Goal: Task Accomplishment & Management: Use online tool/utility

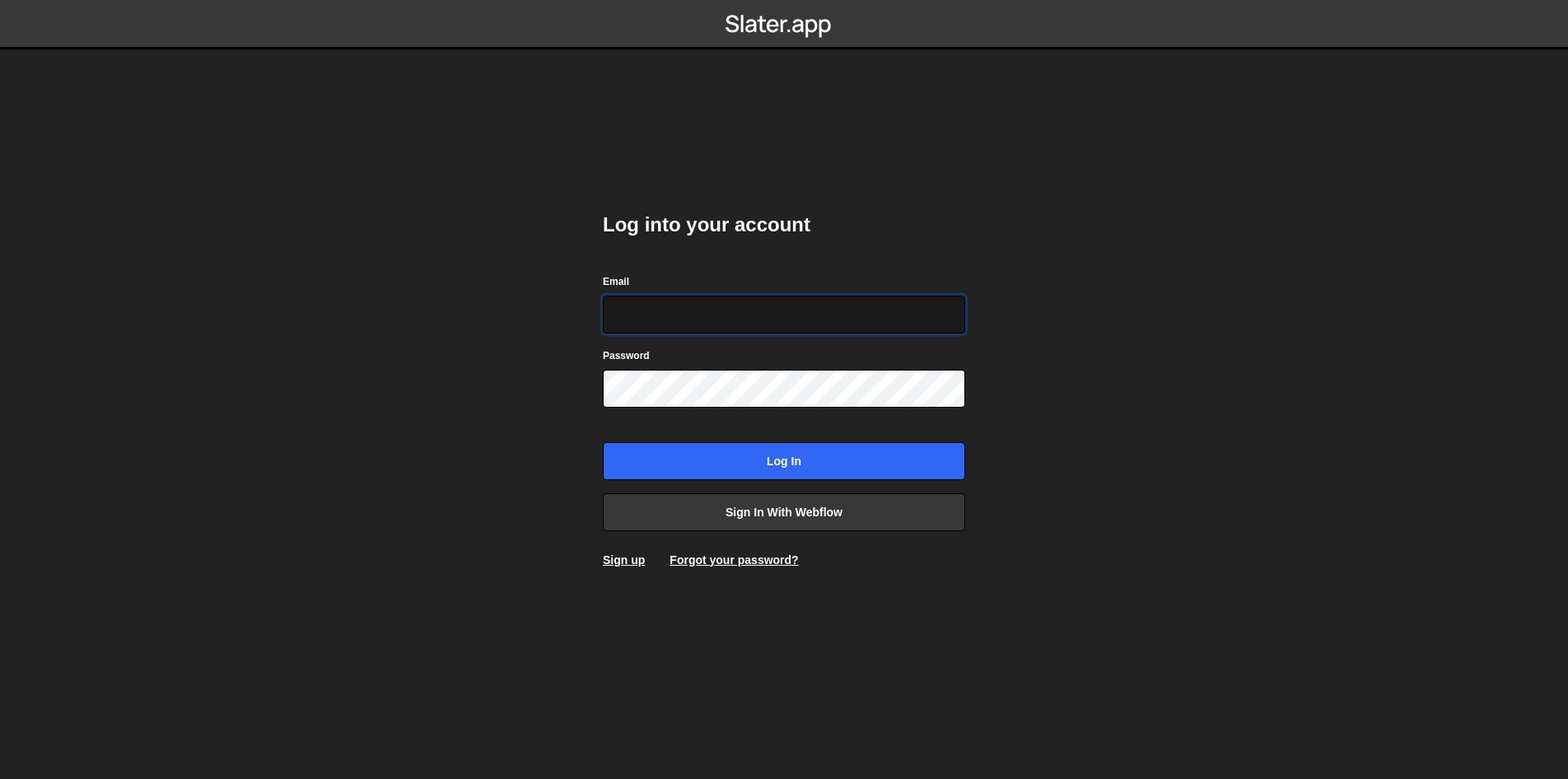
click at [718, 309] on input "Email" at bounding box center [784, 315] width 362 height 38
type input "ops@iteractives.com"
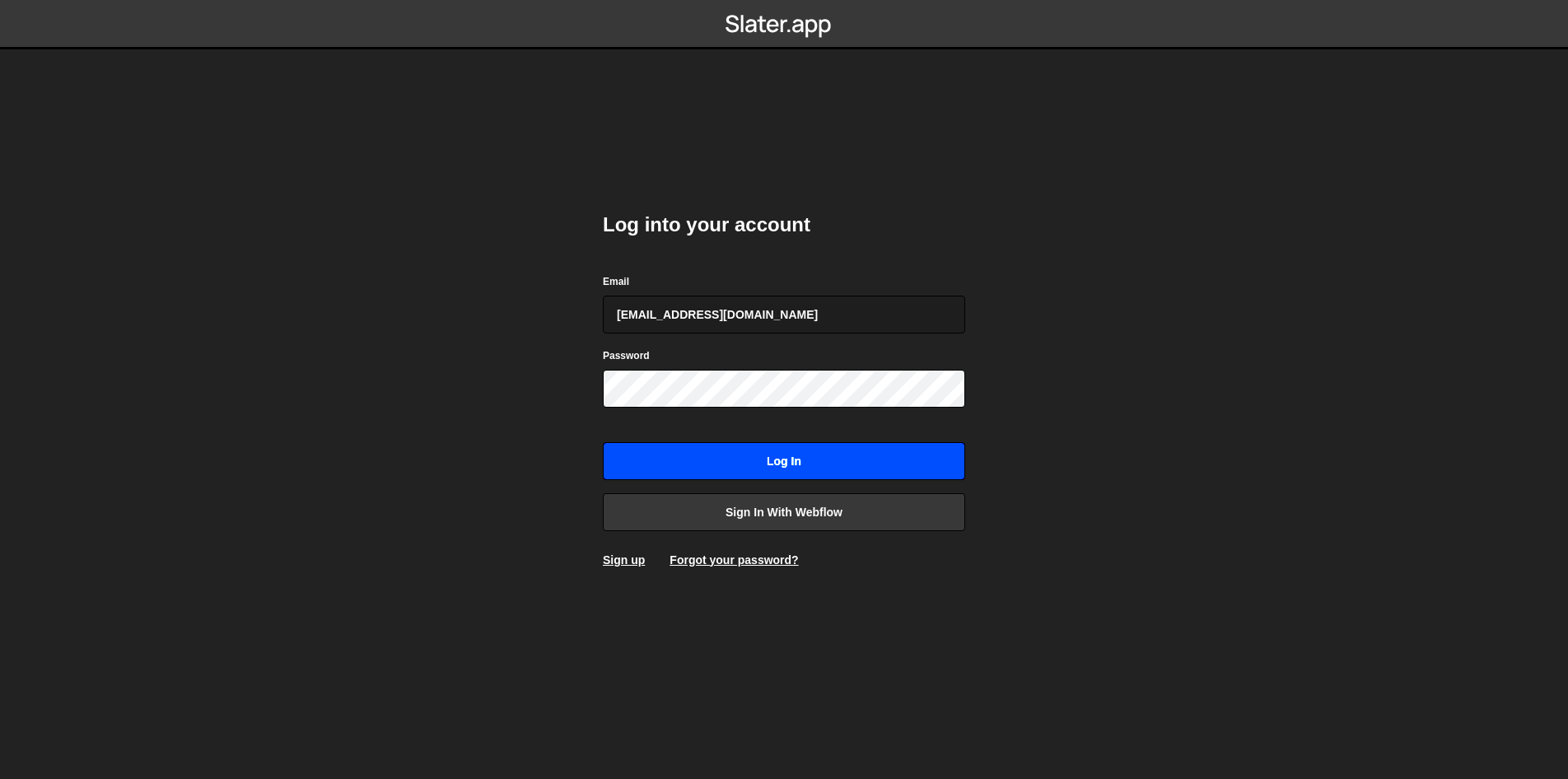
click at [767, 468] on input "Log in" at bounding box center [784, 462] width 362 height 38
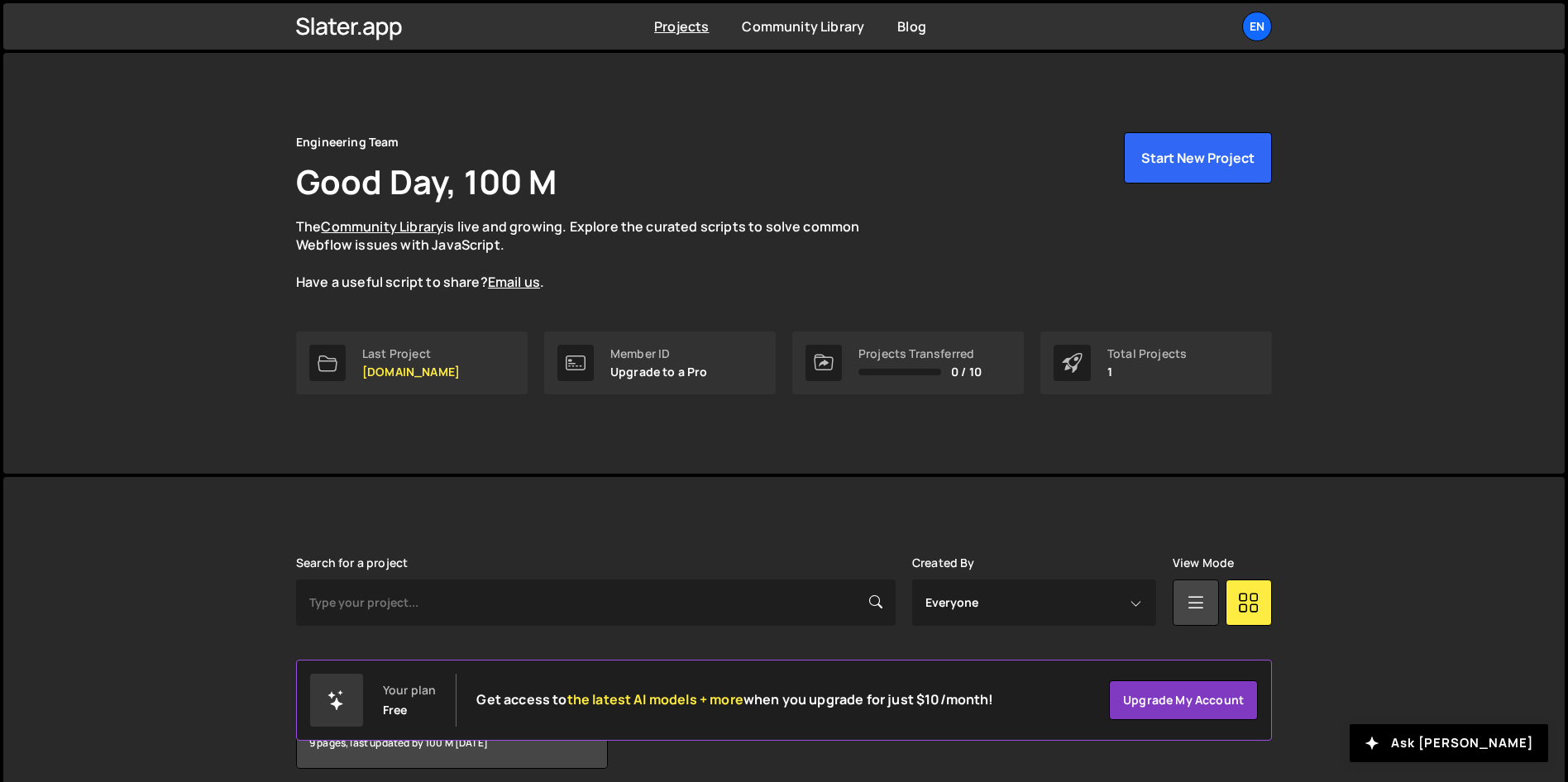
click at [483, 346] on link "Last Project [DOMAIN_NAME]" at bounding box center [412, 363] width 232 height 63
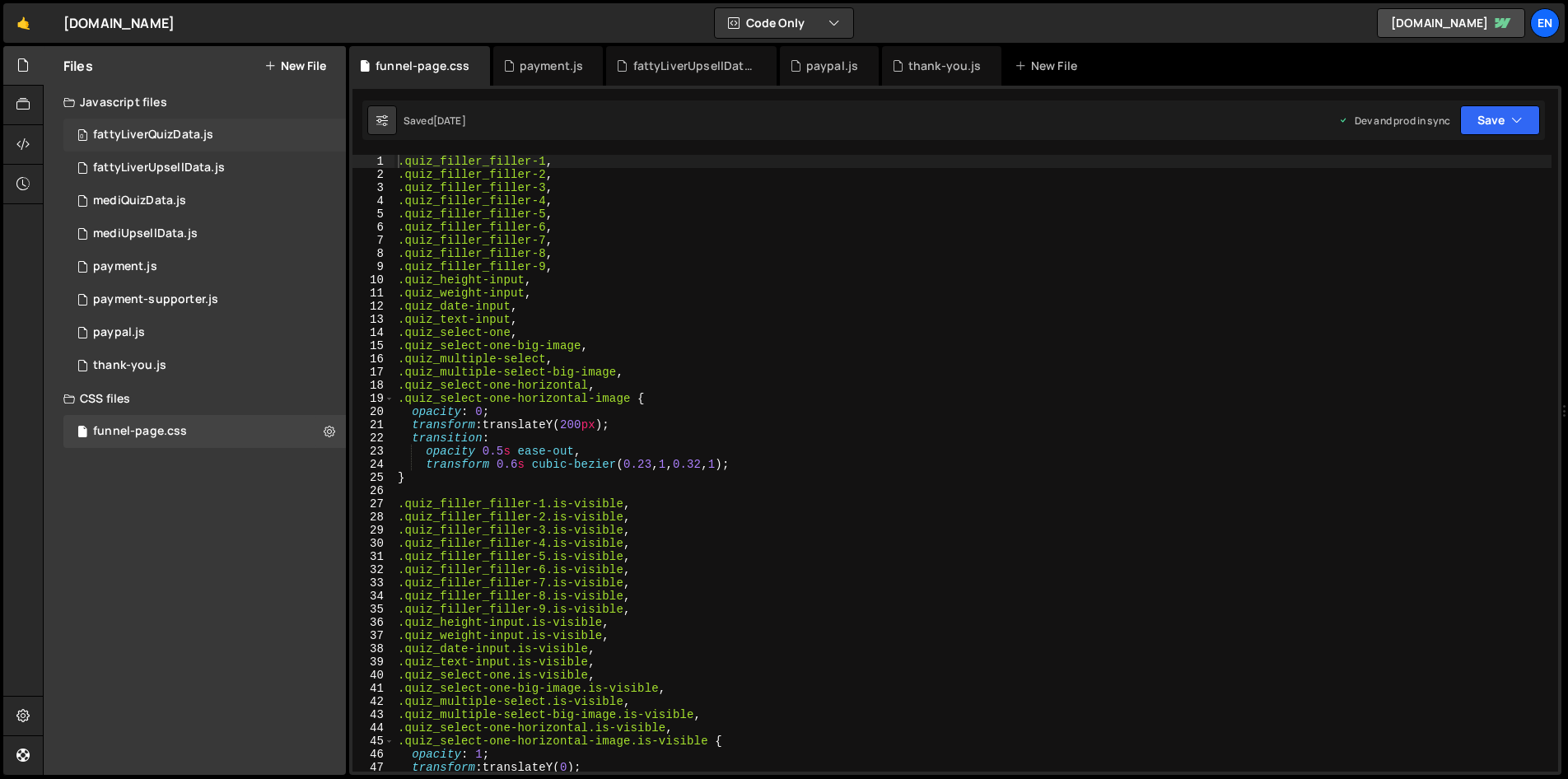
click at [237, 126] on div "0 fattyLiverQuizData.js 0" at bounding box center [204, 135] width 282 height 33
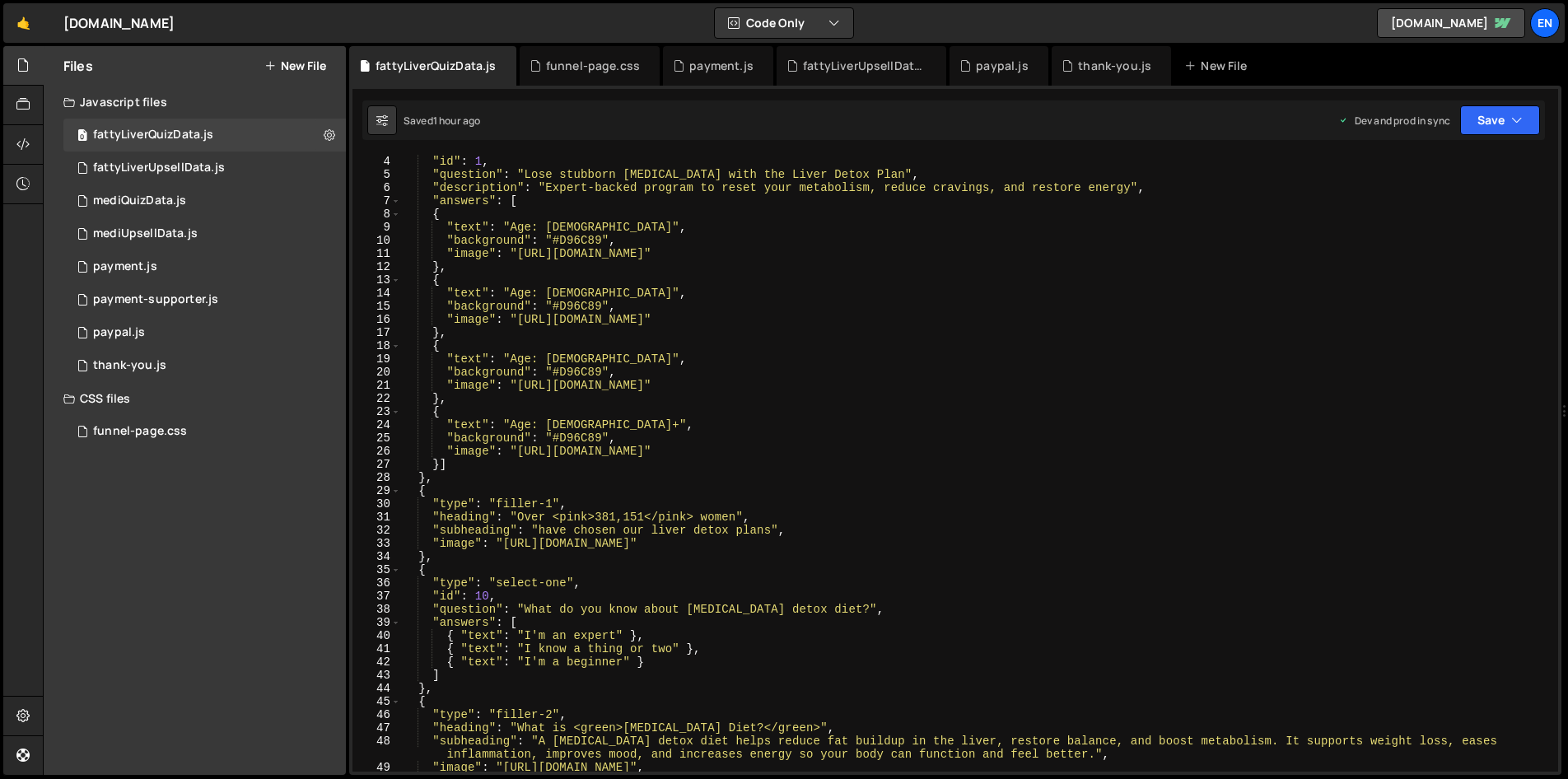
scroll to position [56, 0]
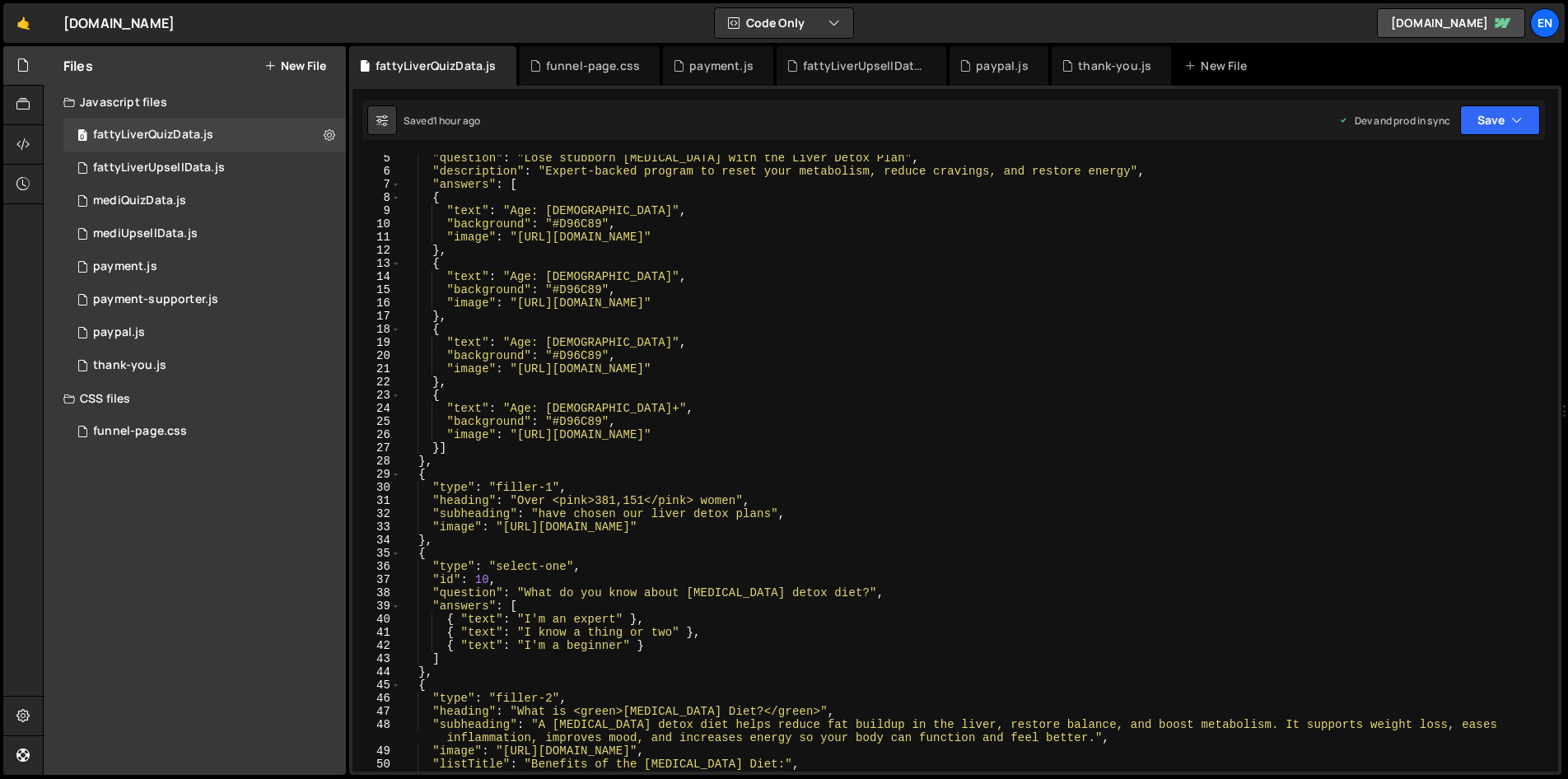
click at [625, 620] on div ""question" : "Lose stubborn belly fat with the Liver Detox Plan" , "description…" at bounding box center [976, 473] width 1150 height 644
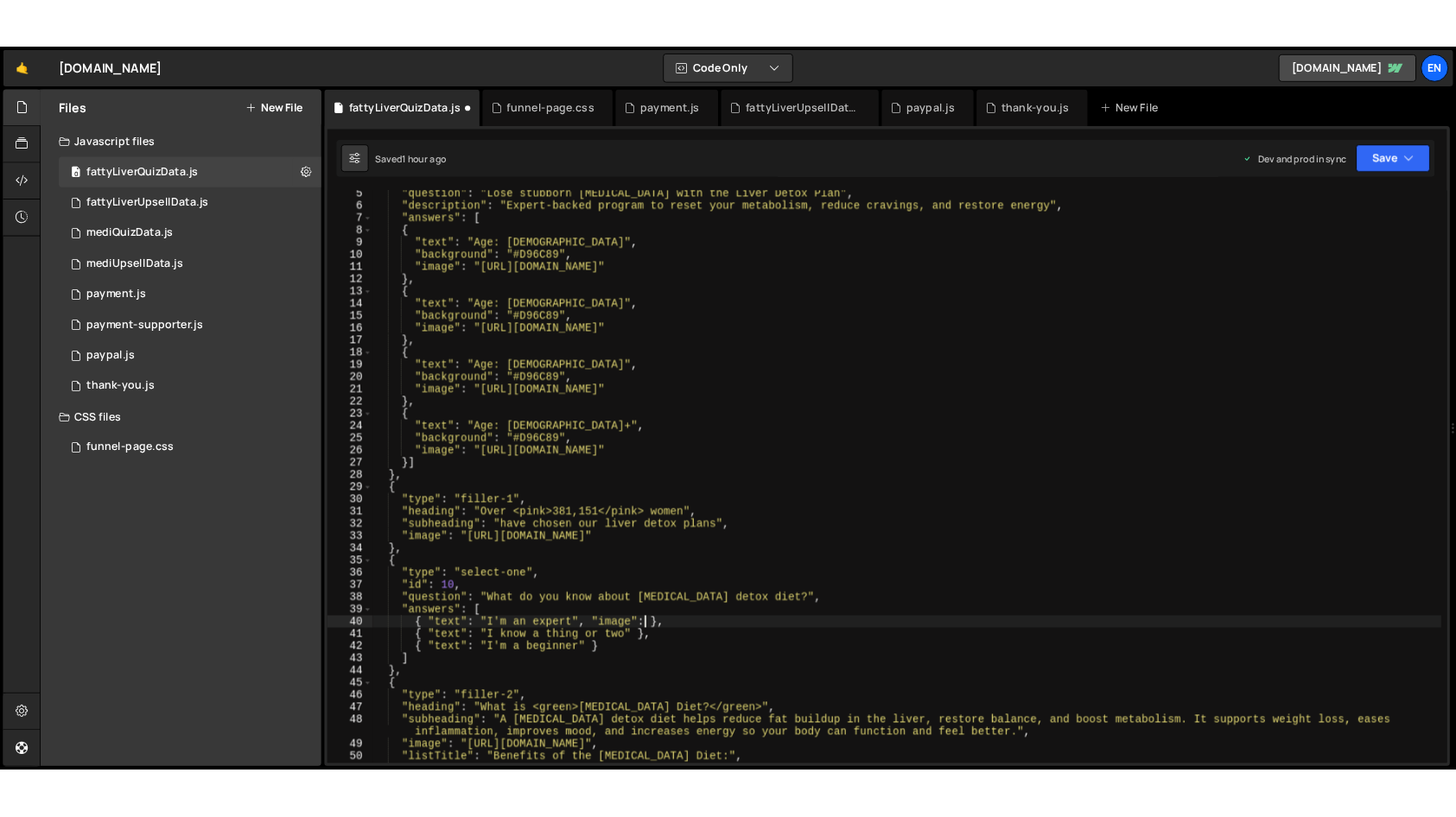
scroll to position [0, 22]
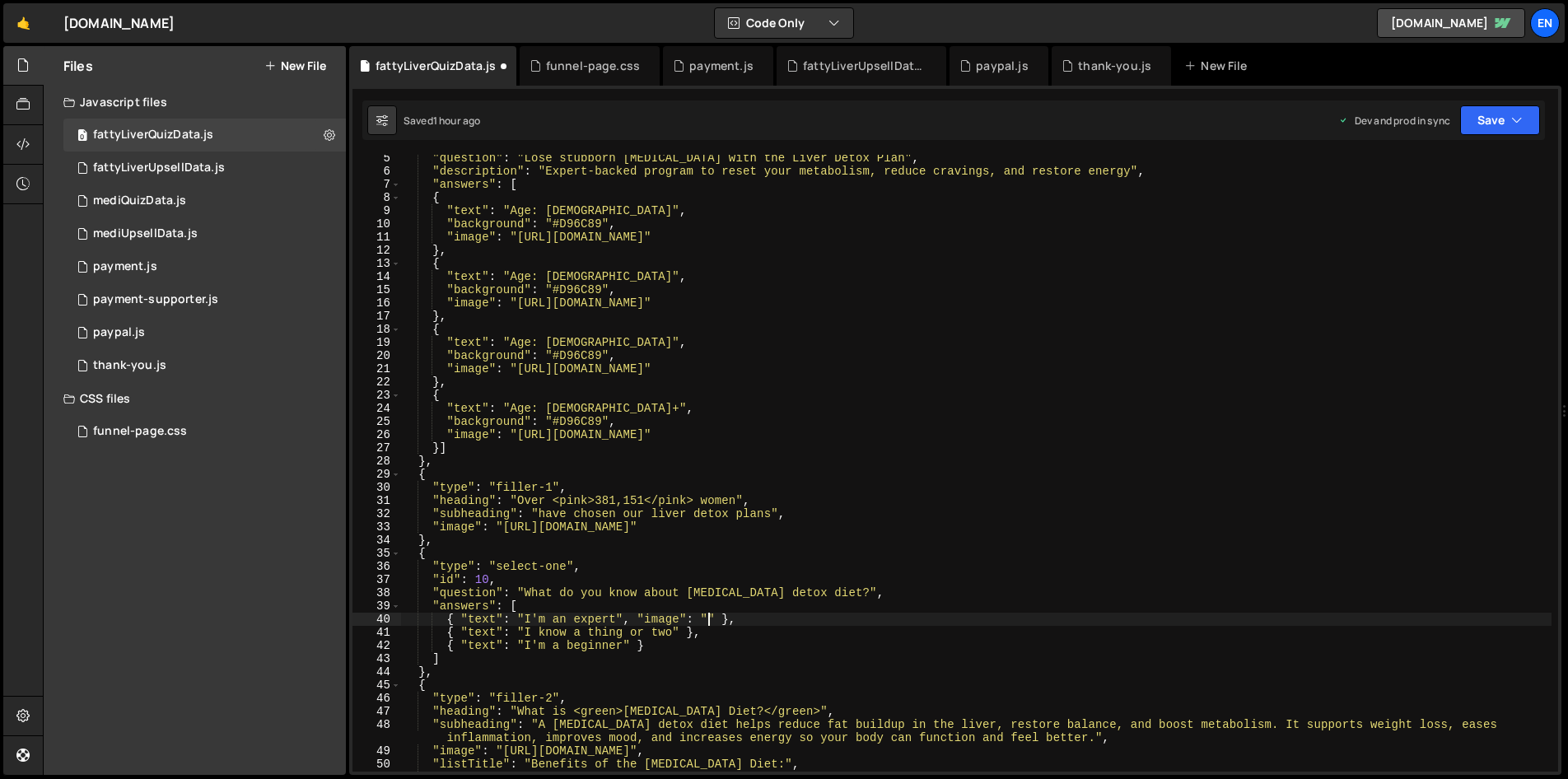
paste textarea "https://cdn.prod.website-files.com/687e2e60e16a43253219b704/68cd98d9837f1b8e9ba…"
click at [1507, 118] on button "Save" at bounding box center [1500, 120] width 80 height 30
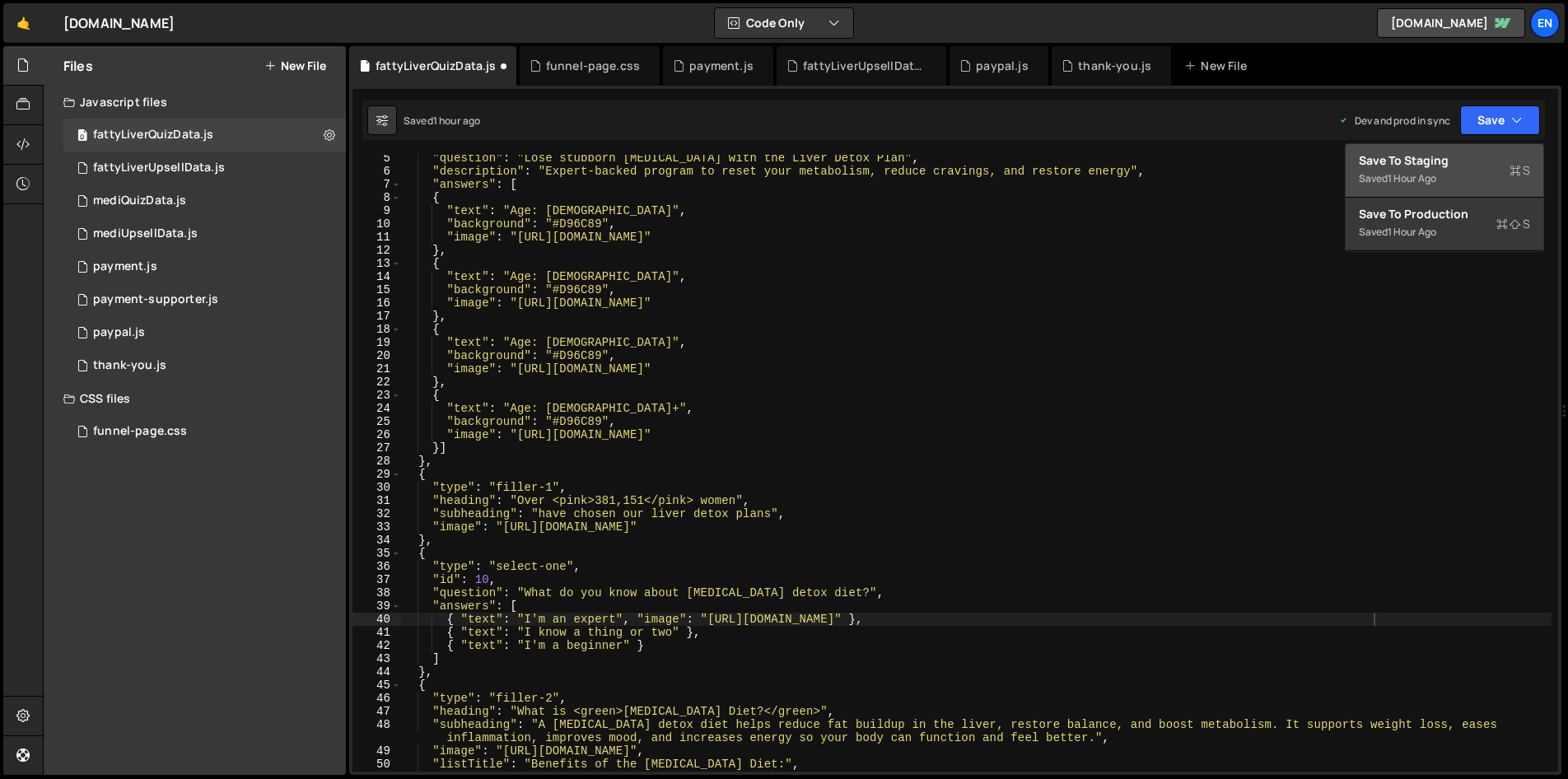
click at [1453, 159] on div "Save to Staging S" at bounding box center [1444, 160] width 171 height 17
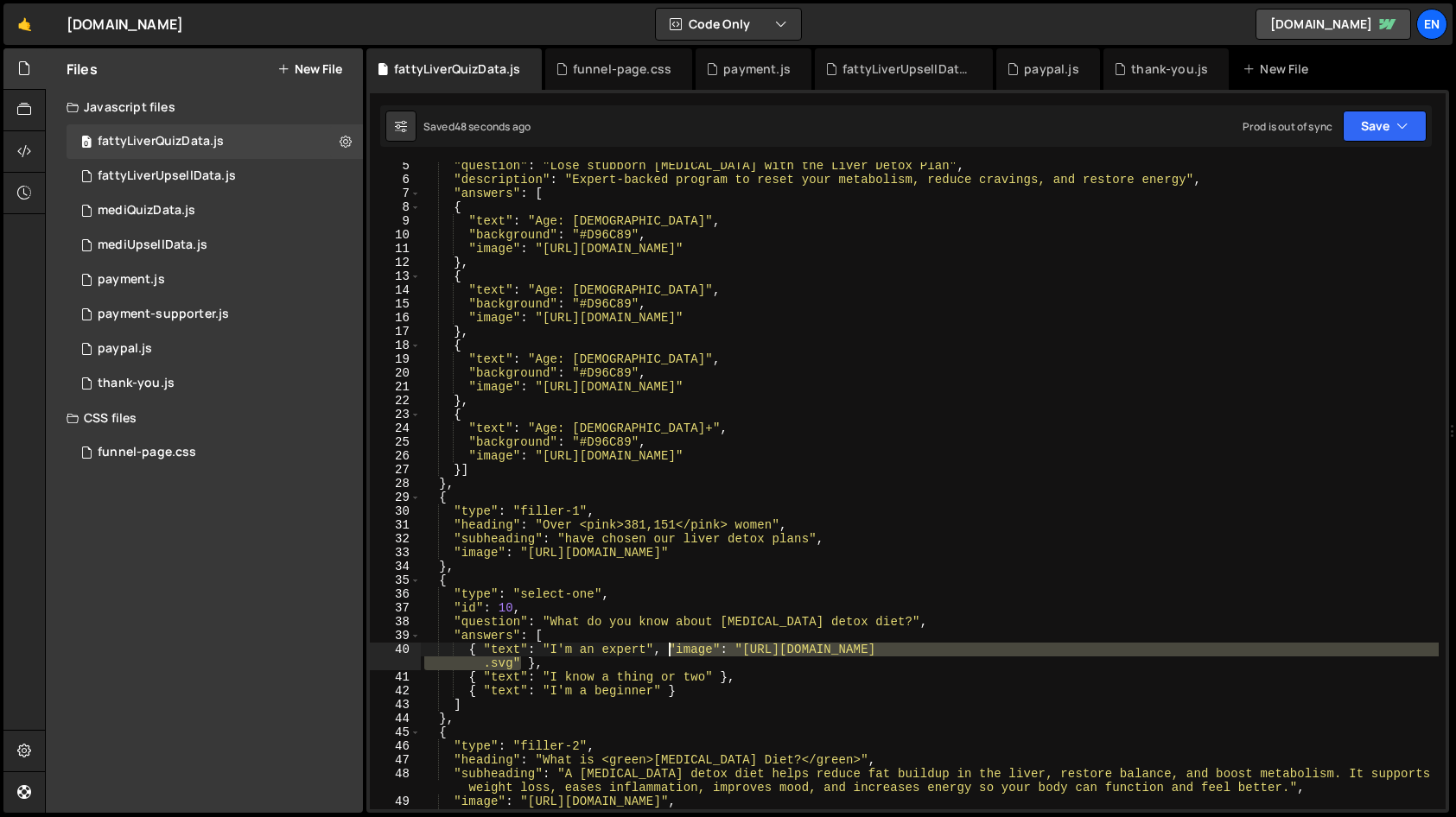
drag, startPoint x: 521, startPoint y: 664, endPoint x: 669, endPoint y: 650, distance: 148.7
click at [669, 650] on div ""question" : "Lose stubborn belly fat with the Liver Detox Plan" , "description…" at bounding box center [930, 496] width 1018 height 675
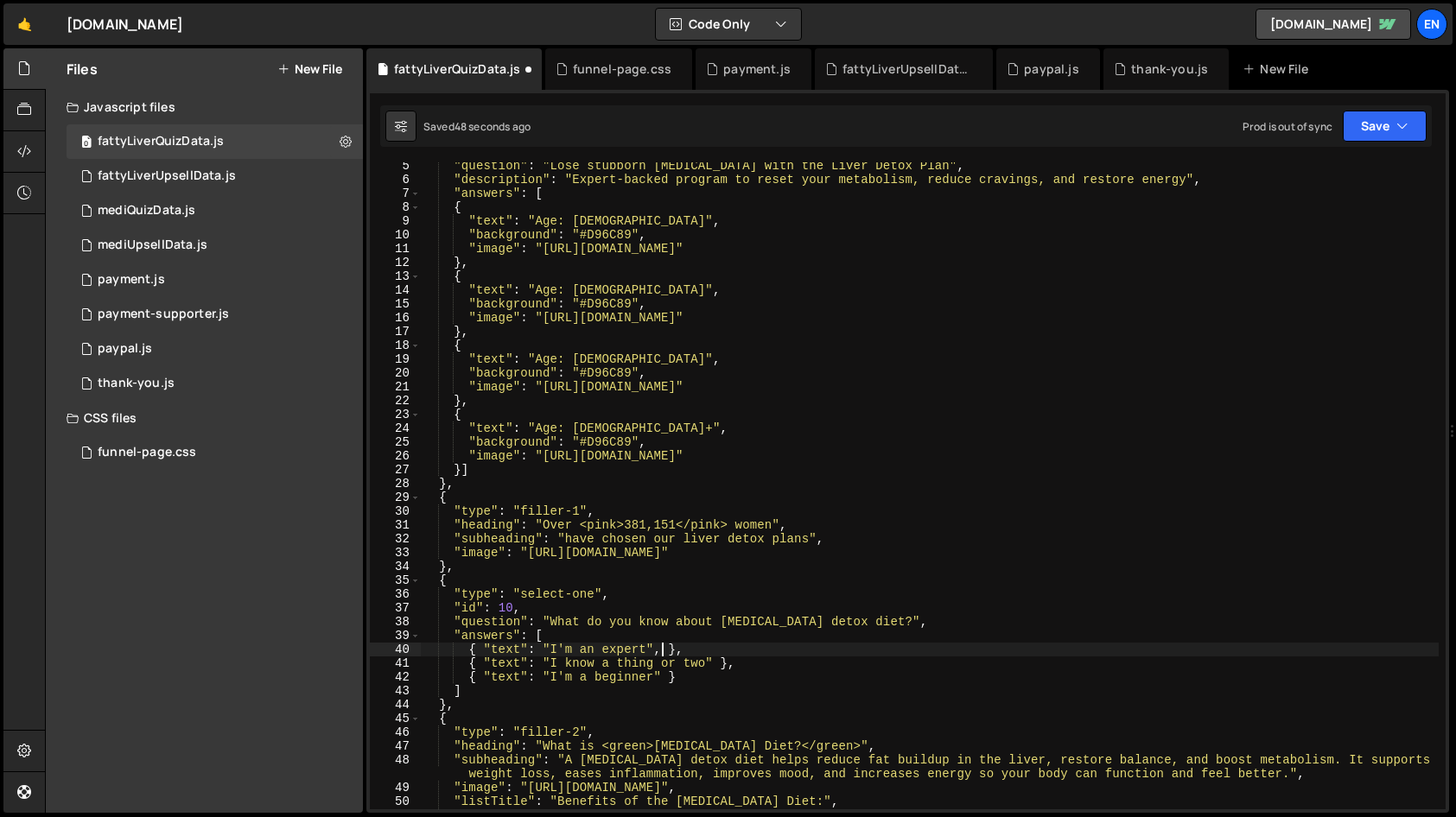
scroll to position [0, 17]
click at [1397, 121] on icon "button" at bounding box center [1403, 126] width 12 height 17
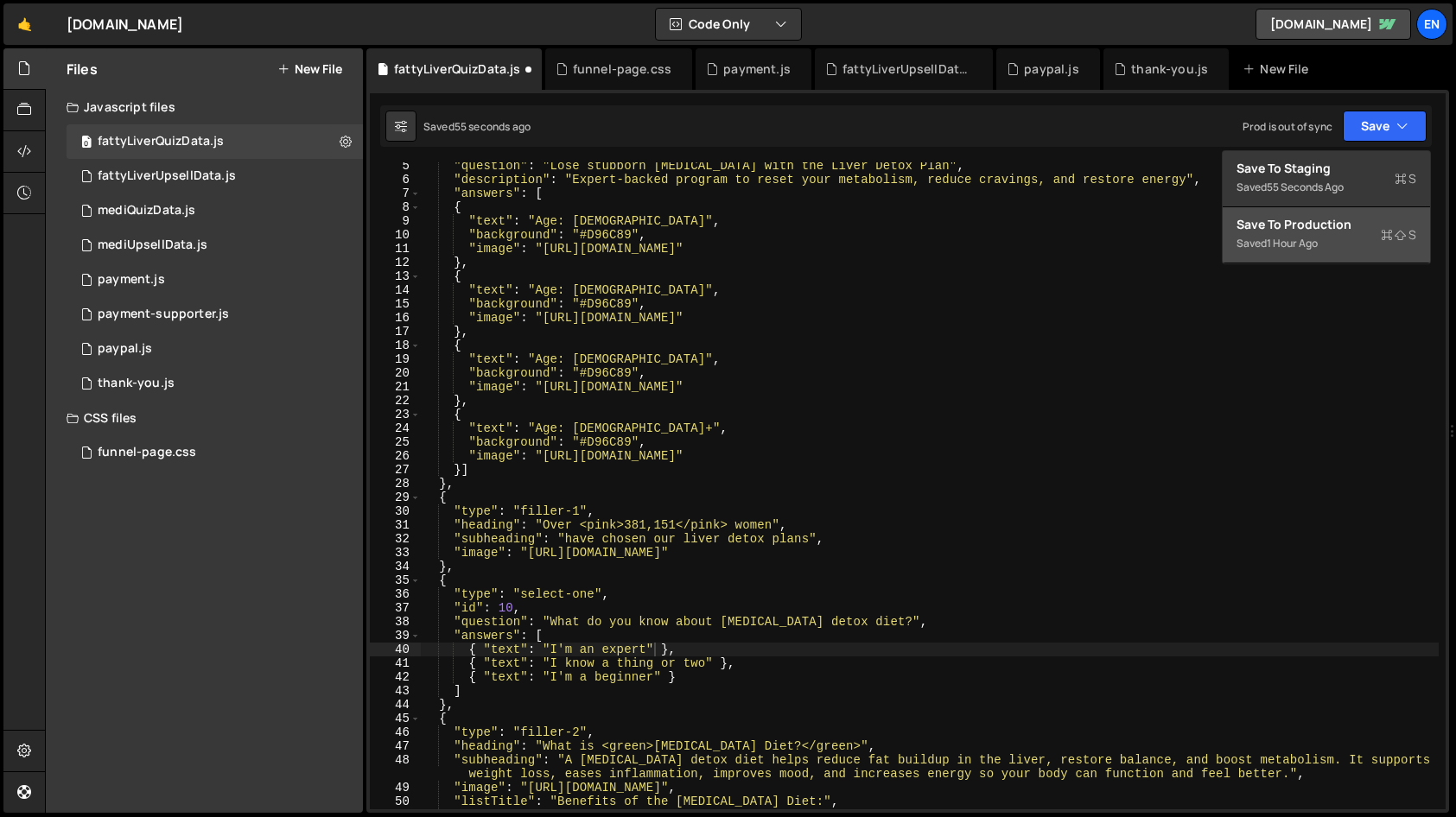
click at [1331, 228] on div "Save to Production S" at bounding box center [1326, 225] width 179 height 17
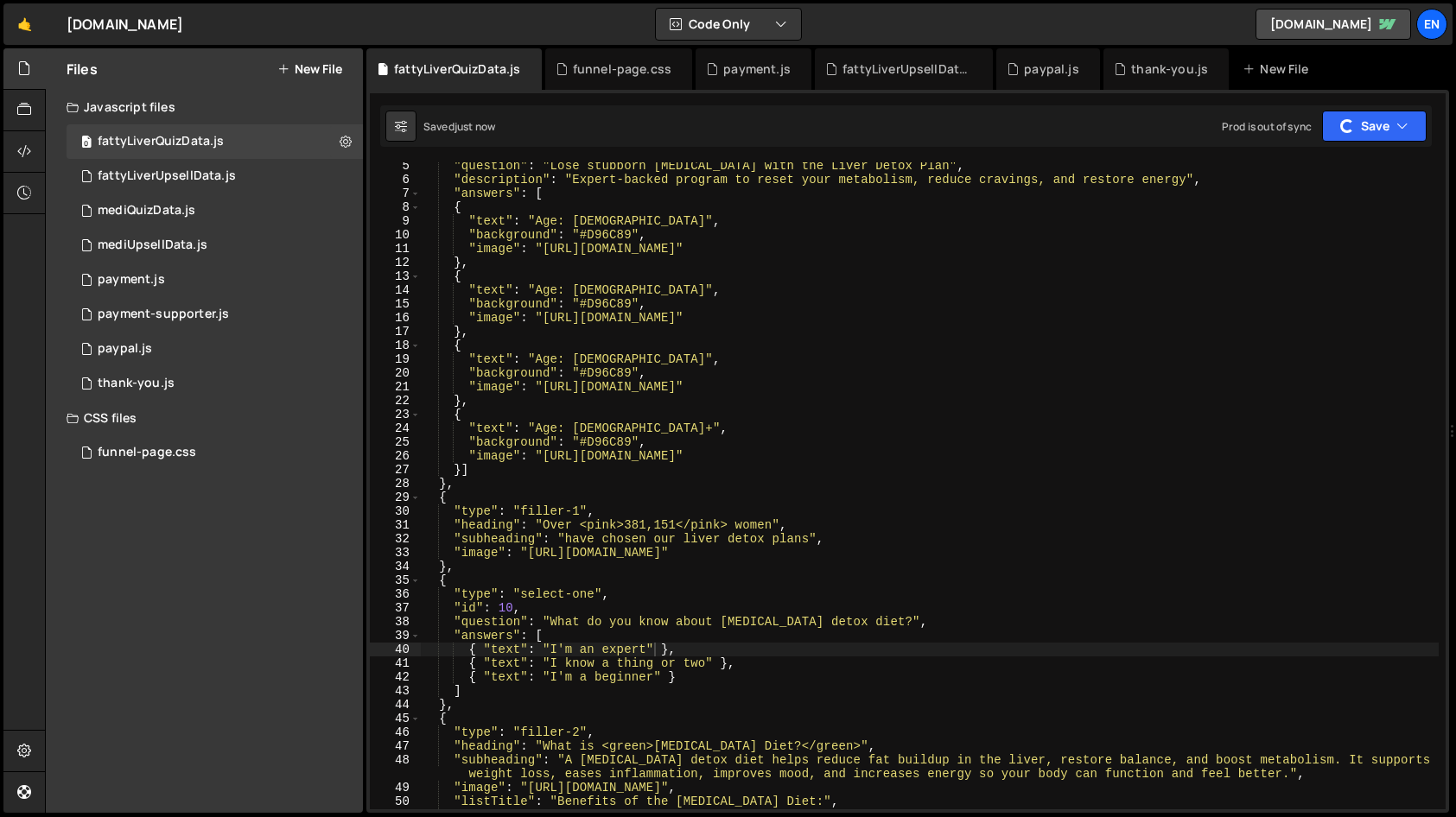
click at [593, 328] on div ""question" : "Lose stubborn belly fat with the Liver Detox Plan" , "description…" at bounding box center [930, 496] width 1018 height 675
click at [892, 479] on div ""question" : "Lose stubborn belly fat with the Liver Detox Plan" , "description…" at bounding box center [930, 496] width 1018 height 675
click at [543, 416] on div ""question" : "Lose stubborn belly fat with the Liver Detox Plan" , "description…" at bounding box center [930, 496] width 1018 height 675
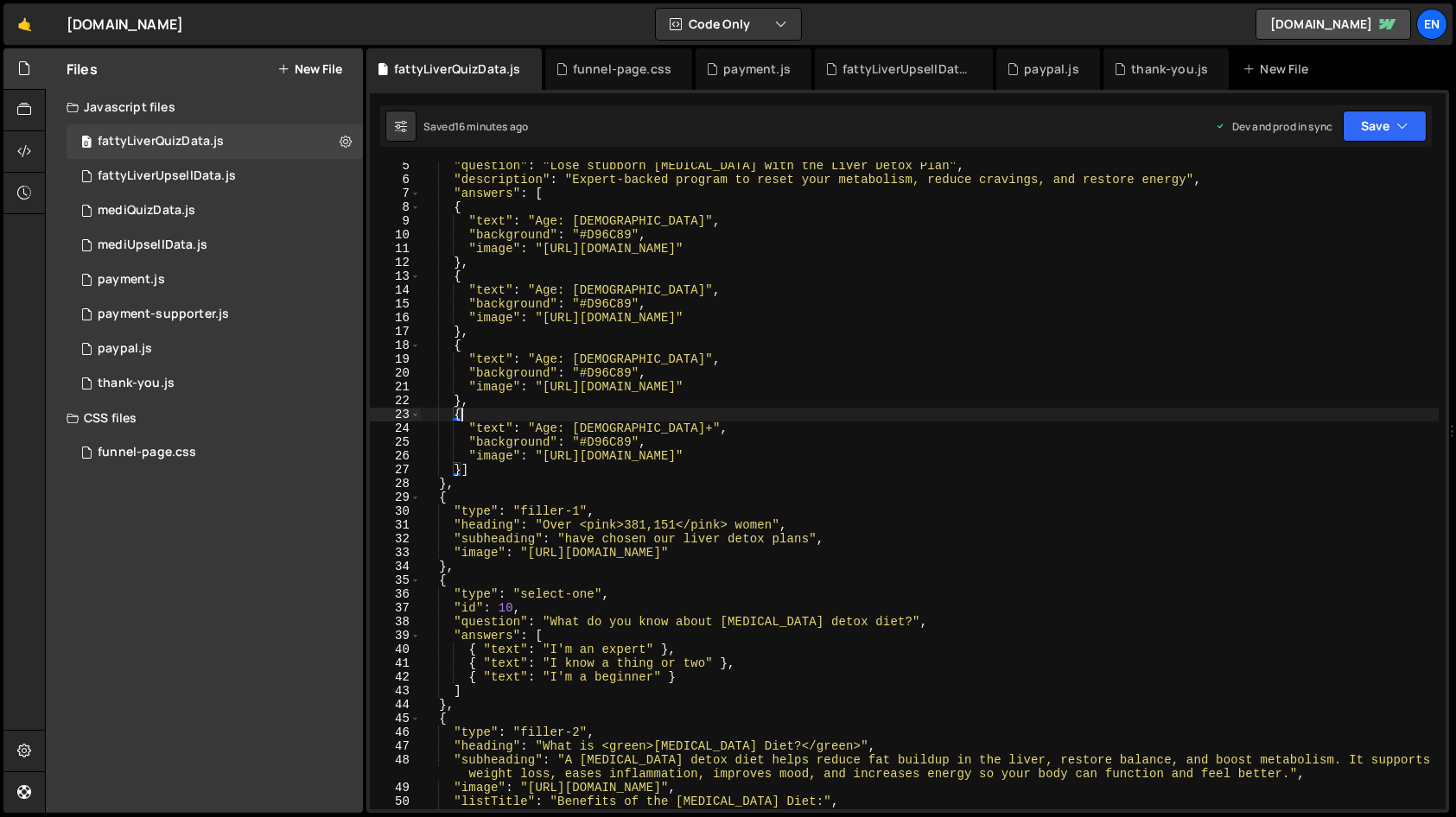
click at [870, 478] on div ""question" : "Lose stubborn belly fat with the Liver Detox Plan" , "description…" at bounding box center [930, 496] width 1018 height 675
click at [871, 474] on div ""question" : "Lose stubborn belly fat with the Liver Detox Plan" , "description…" at bounding box center [930, 496] width 1018 height 675
type textarea "}]"
click at [192, 437] on div "funnel-page.css 0" at bounding box center [214, 453] width 296 height 35
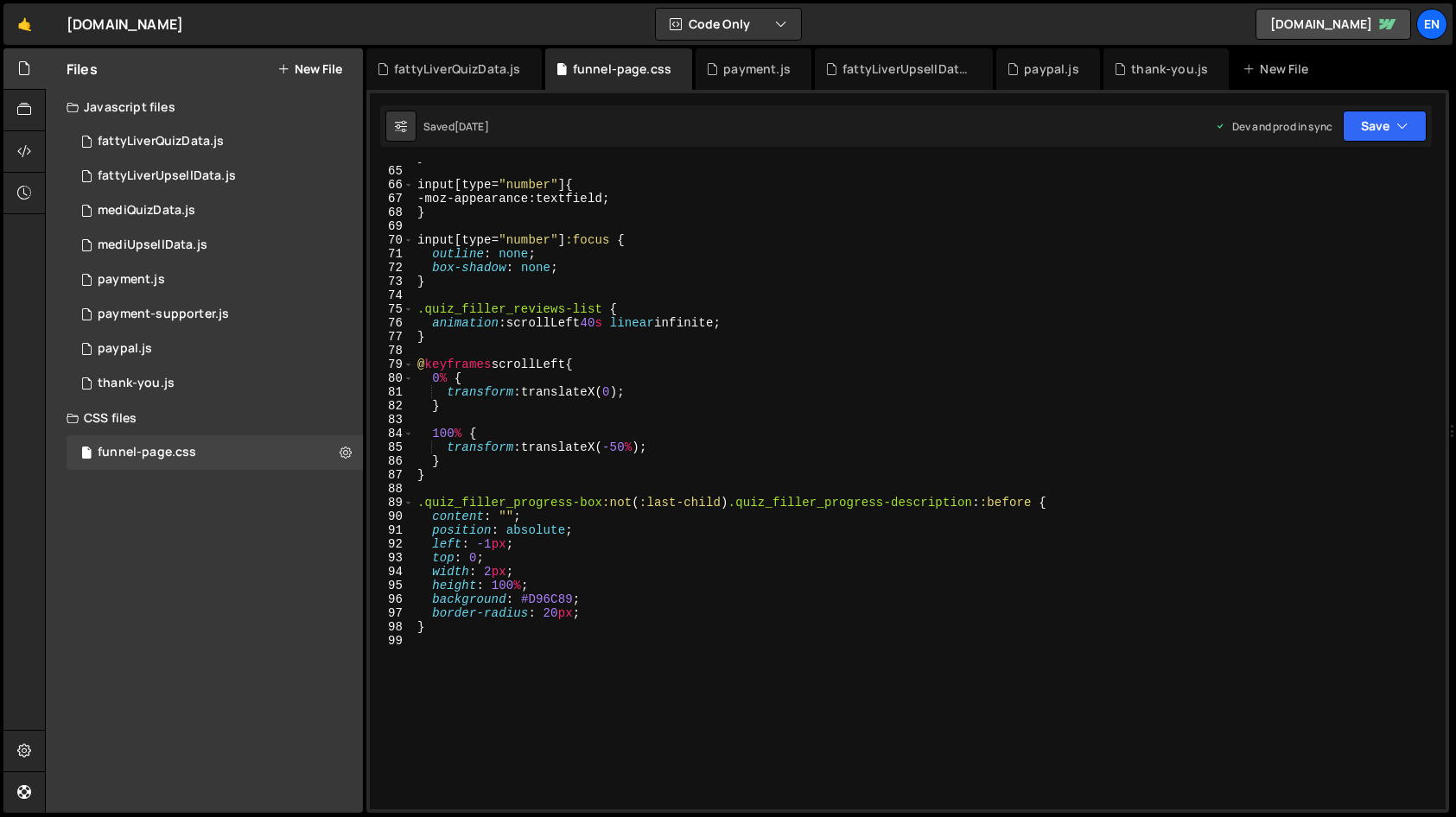
scroll to position [852, 0]
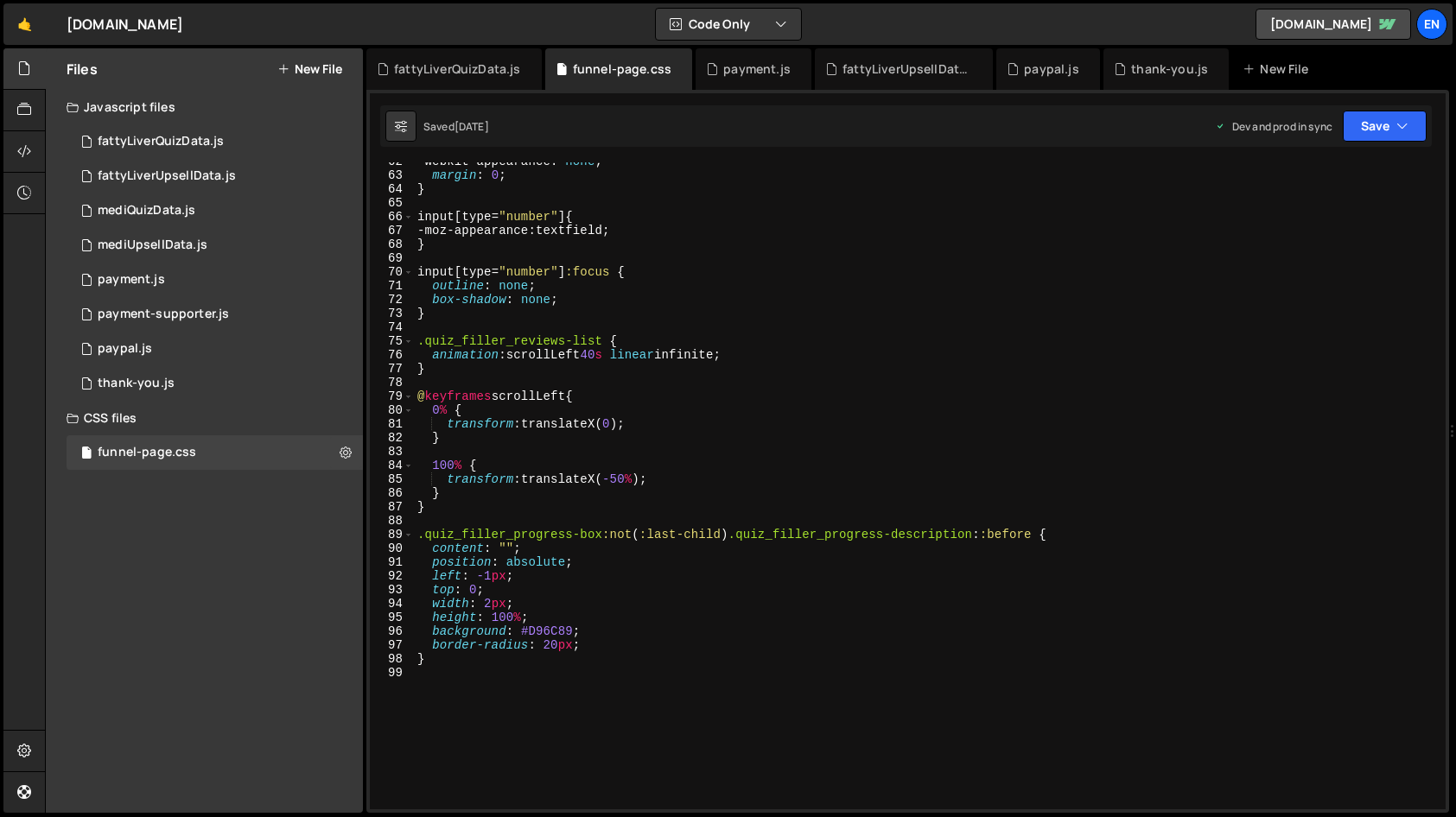
click at [450, 321] on div "-webkit-appearance : none ; margin : 0 ; } input [ type = " number " ] { -moz-a…" at bounding box center [926, 492] width 1025 height 675
type textarea "/*"
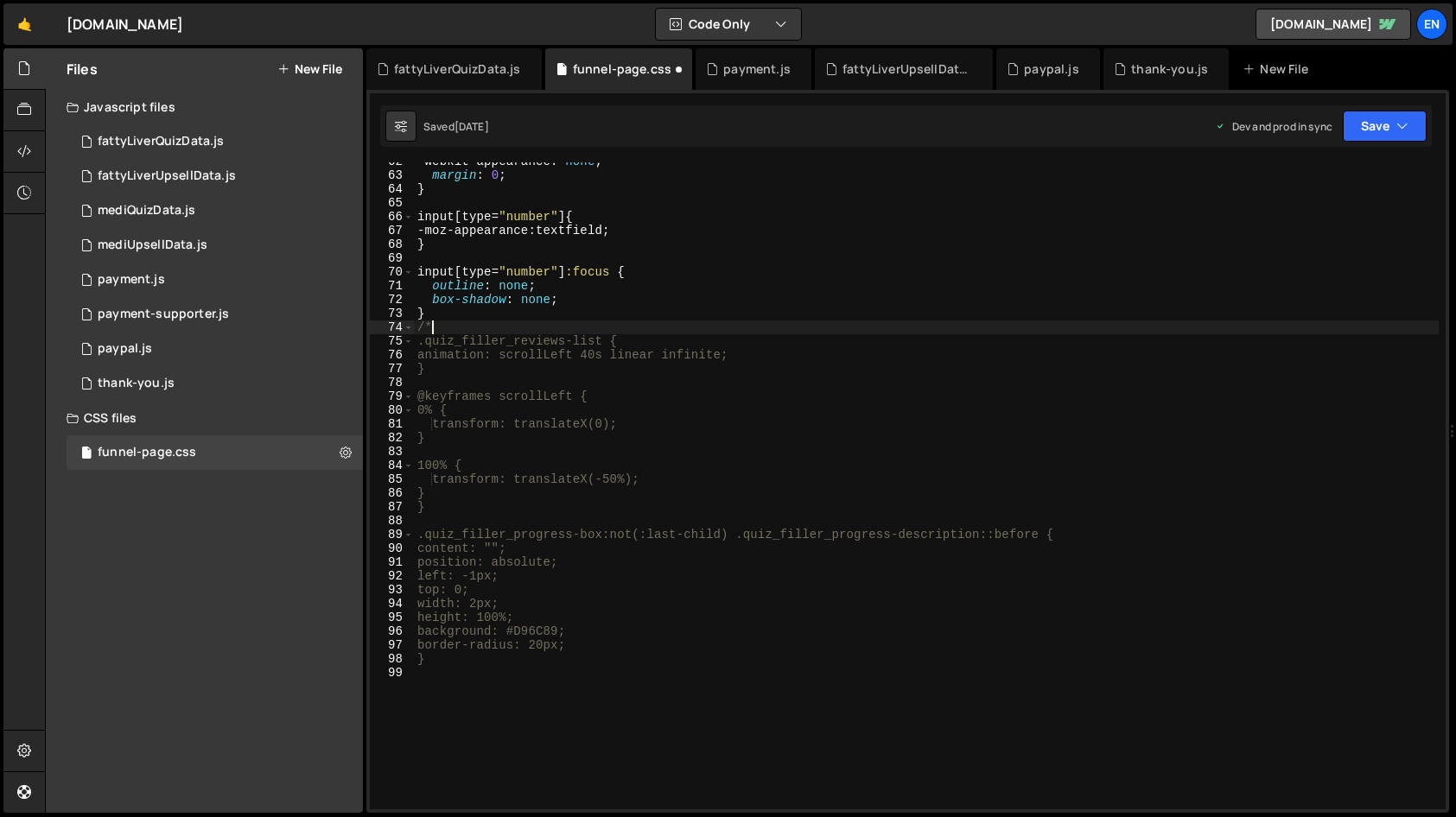
click at [446, 518] on div "-webkit-appearance : none ; margin : 0 ; } input [ type = " number " ] { -moz-a…" at bounding box center [926, 492] width 1025 height 675
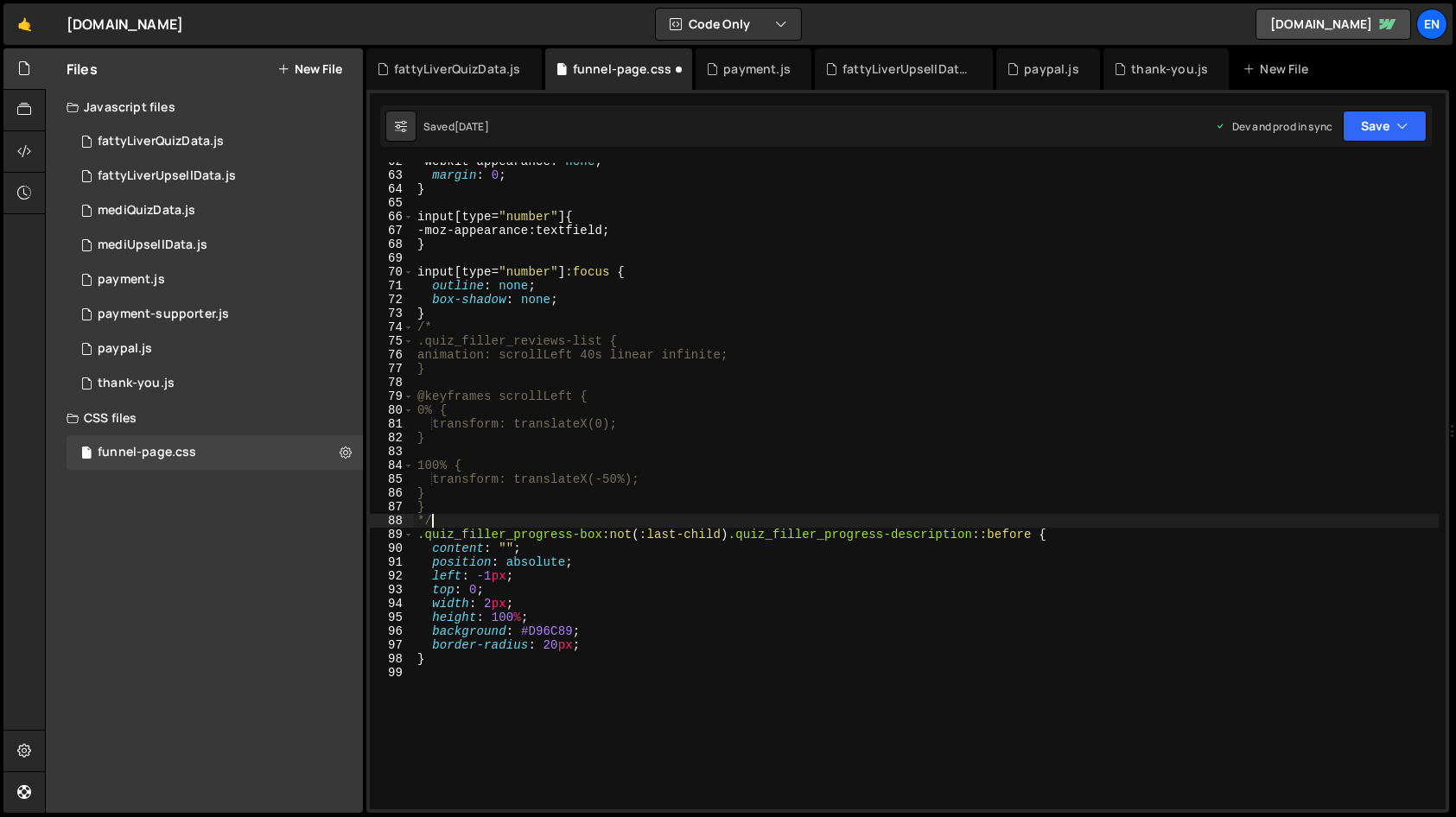
type textarea "*/"
click at [1394, 119] on button "Save" at bounding box center [1385, 126] width 84 height 31
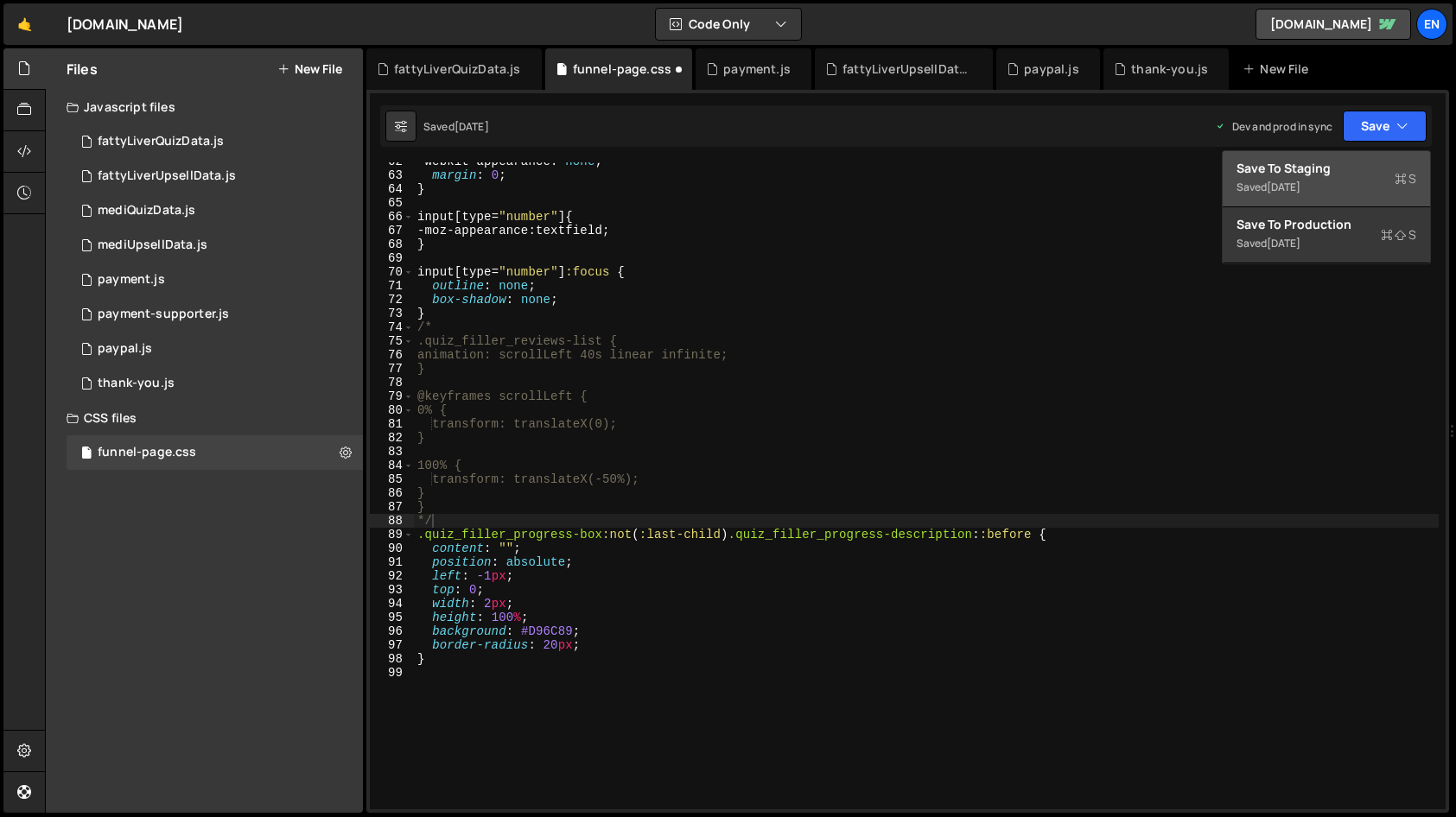
click at [1335, 179] on div "Saved 3 weeks ago" at bounding box center [1326, 187] width 179 height 21
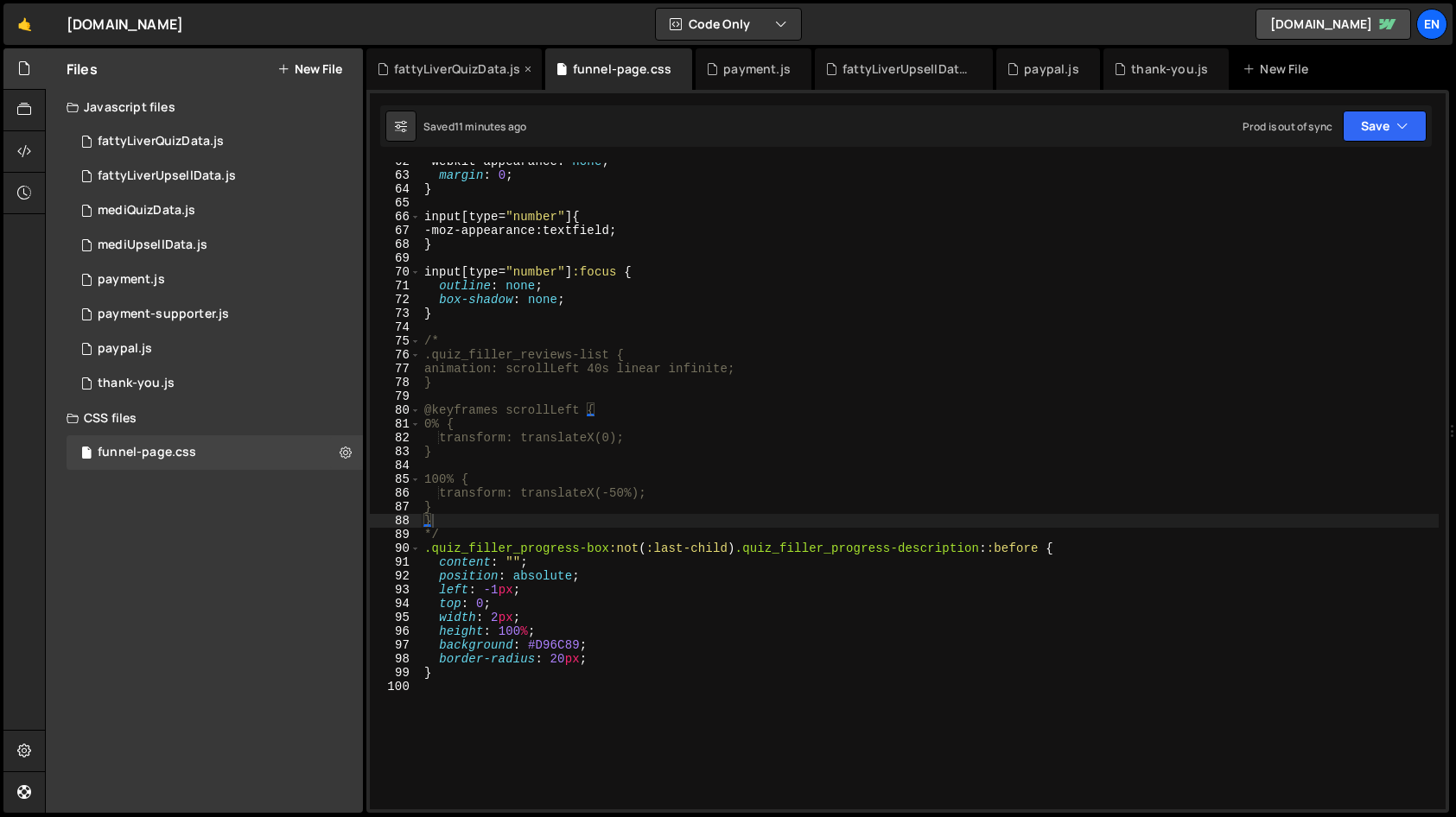
click at [432, 71] on div "fattyLiverQuizData.js" at bounding box center [457, 69] width 126 height 17
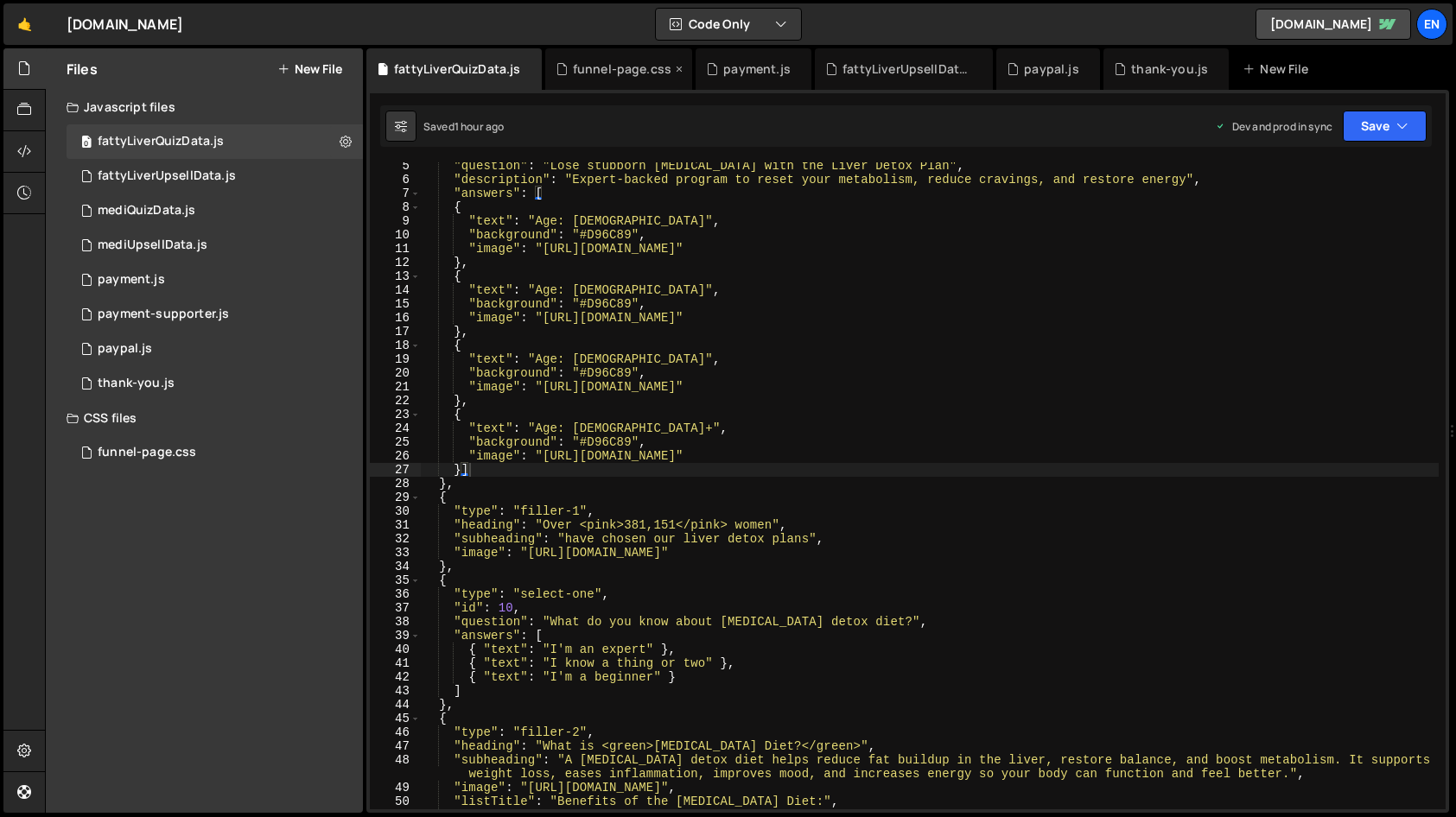
click at [603, 65] on div "funnel-page.css" at bounding box center [622, 69] width 98 height 17
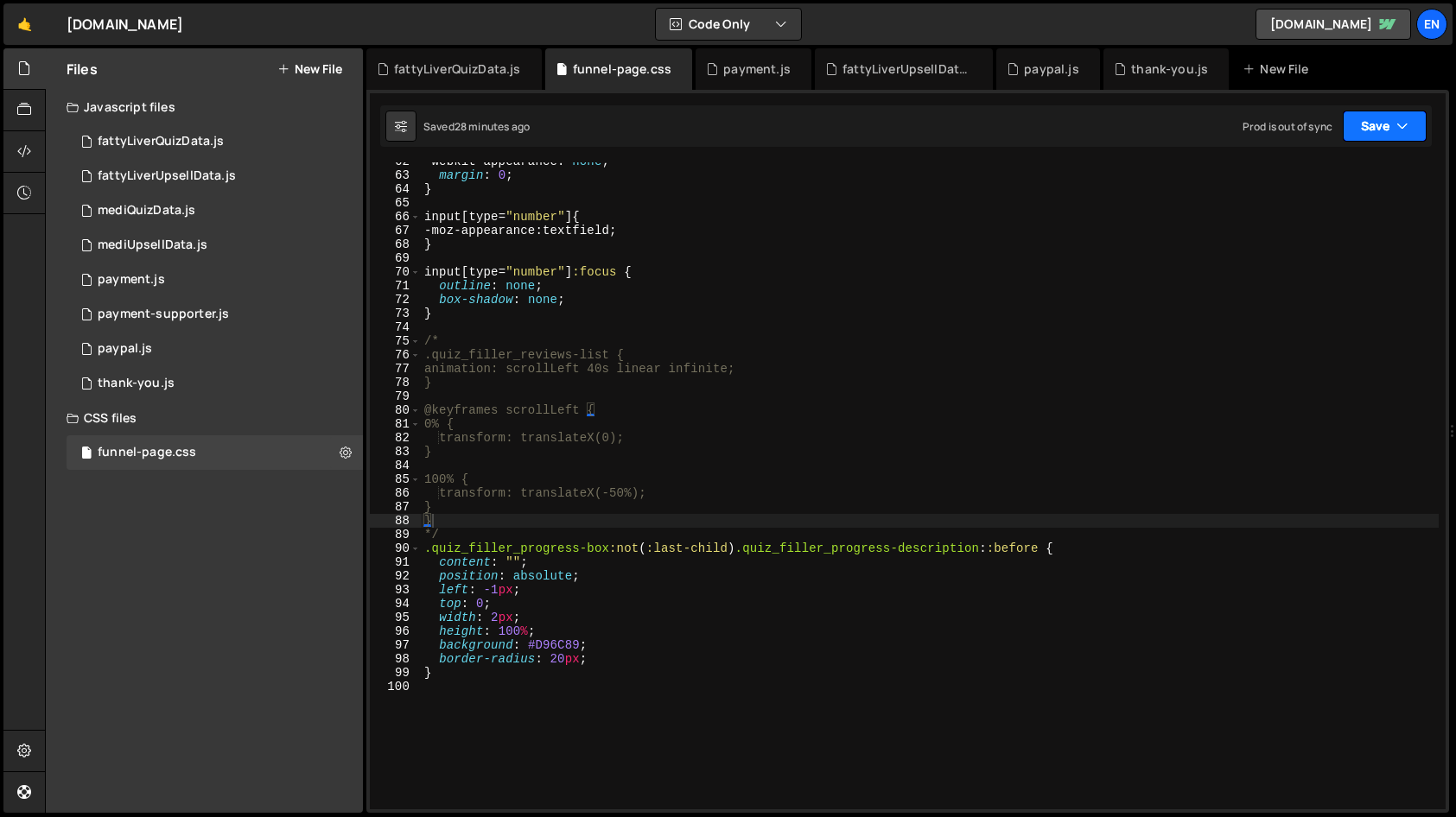
click at [1385, 126] on button "Save" at bounding box center [1385, 126] width 84 height 31
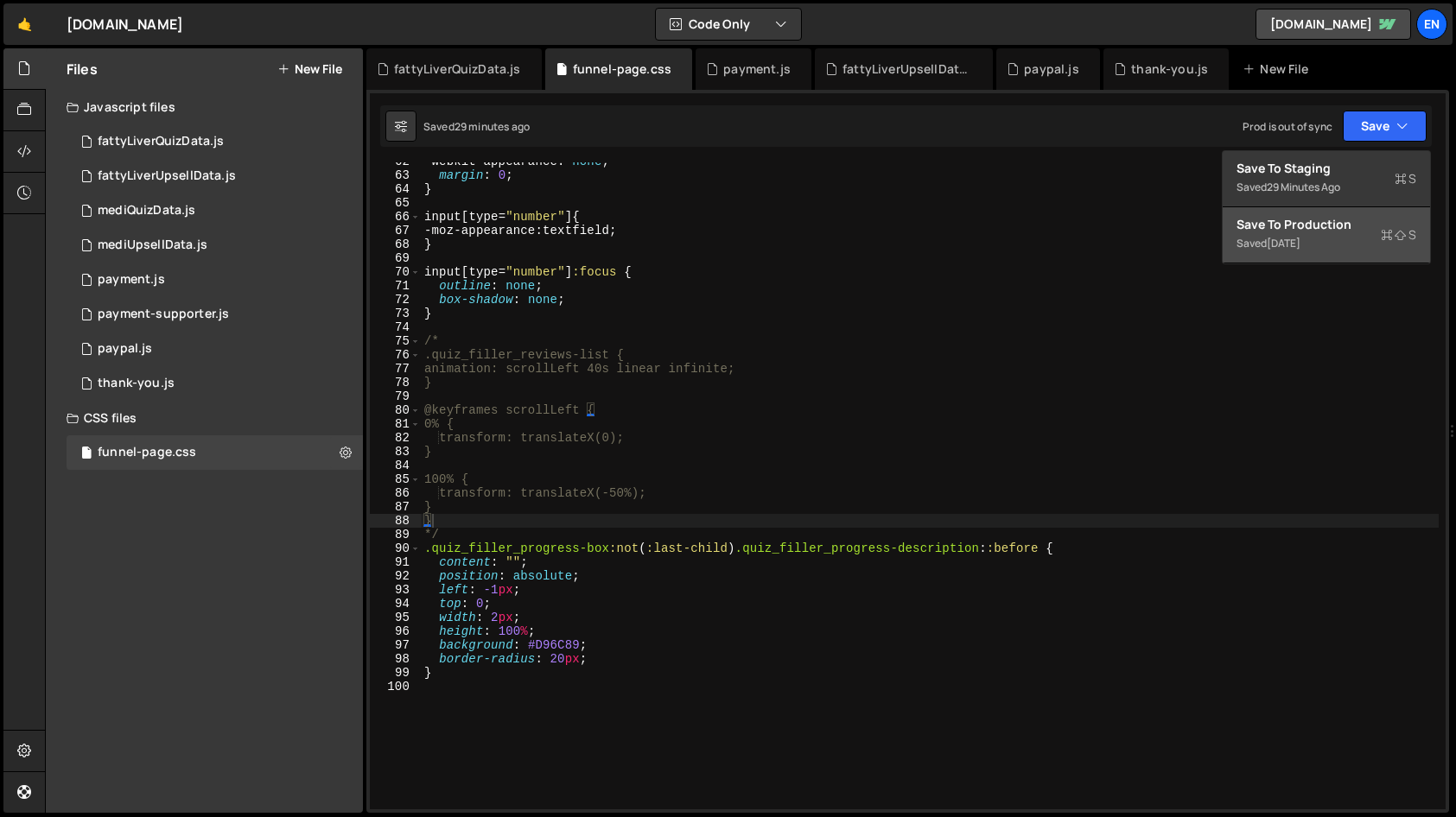
click at [1310, 232] on div "Save to Production S" at bounding box center [1326, 225] width 179 height 17
